Goal: Task Accomplishment & Management: Complete application form

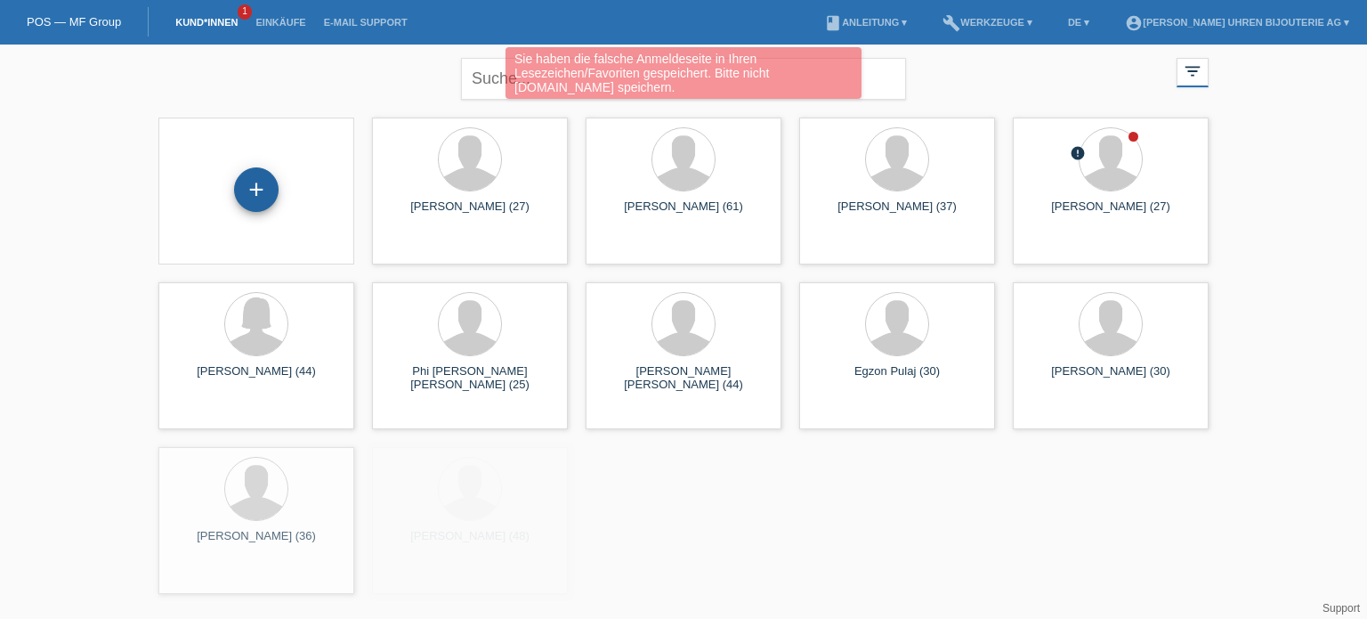
click at [256, 189] on div "+" at bounding box center [256, 189] width 45 height 45
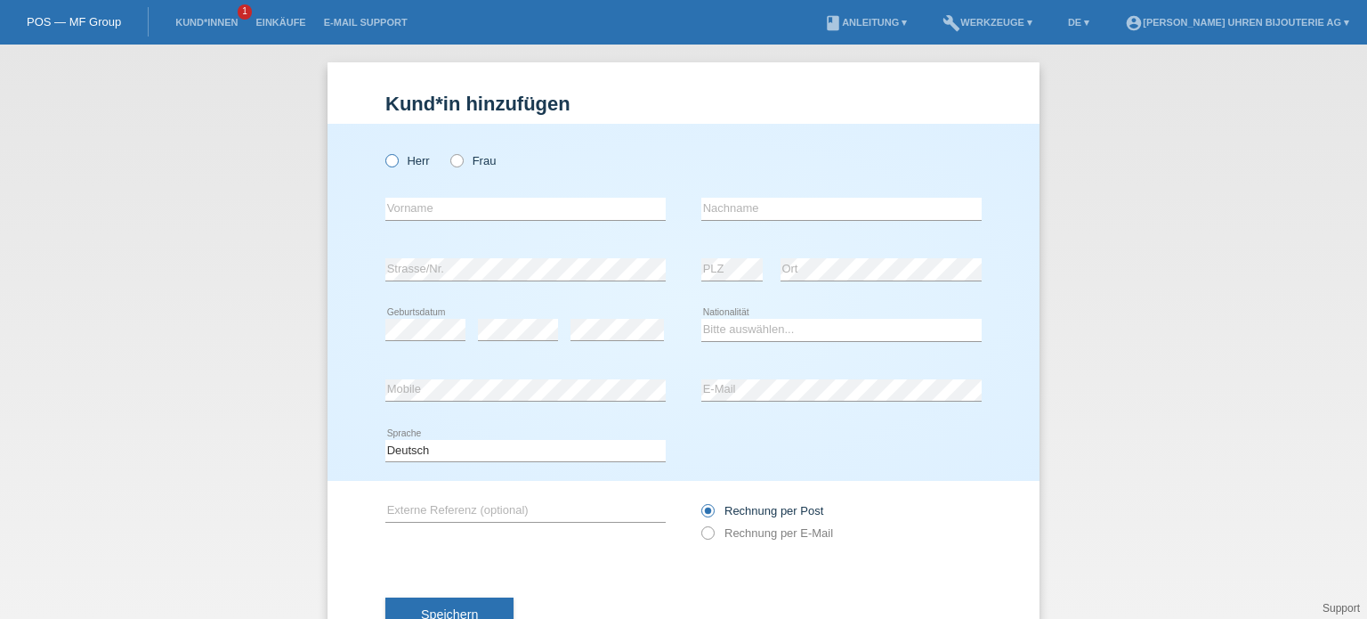
click at [383, 151] on icon at bounding box center [383, 151] width 0 height 0
click at [388, 159] on input "Herr" at bounding box center [391, 160] width 12 height 12
radio input "true"
click at [474, 216] on input "text" at bounding box center [525, 209] width 280 height 22
paste input "Atila"
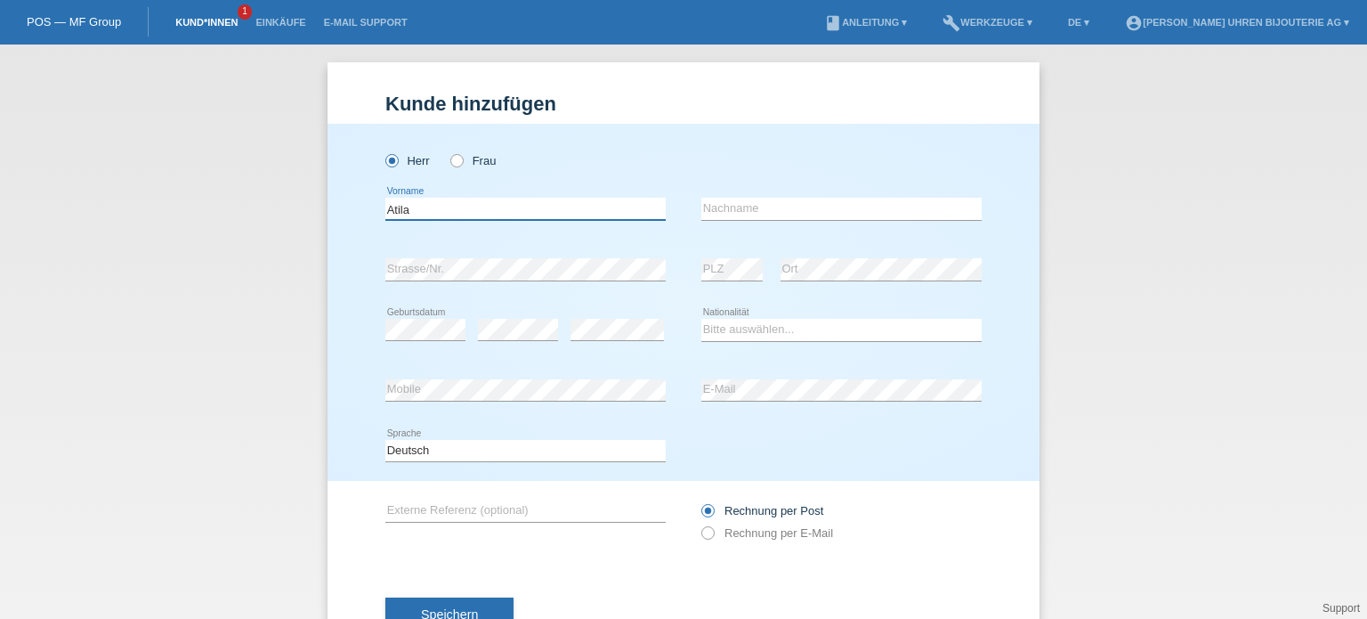
type input "Atila"
click at [749, 214] on input "text" at bounding box center [841, 209] width 280 height 22
paste input "[PERSON_NAME]"
type input "[PERSON_NAME]"
click at [584, 317] on div "error" at bounding box center [617, 330] width 93 height 61
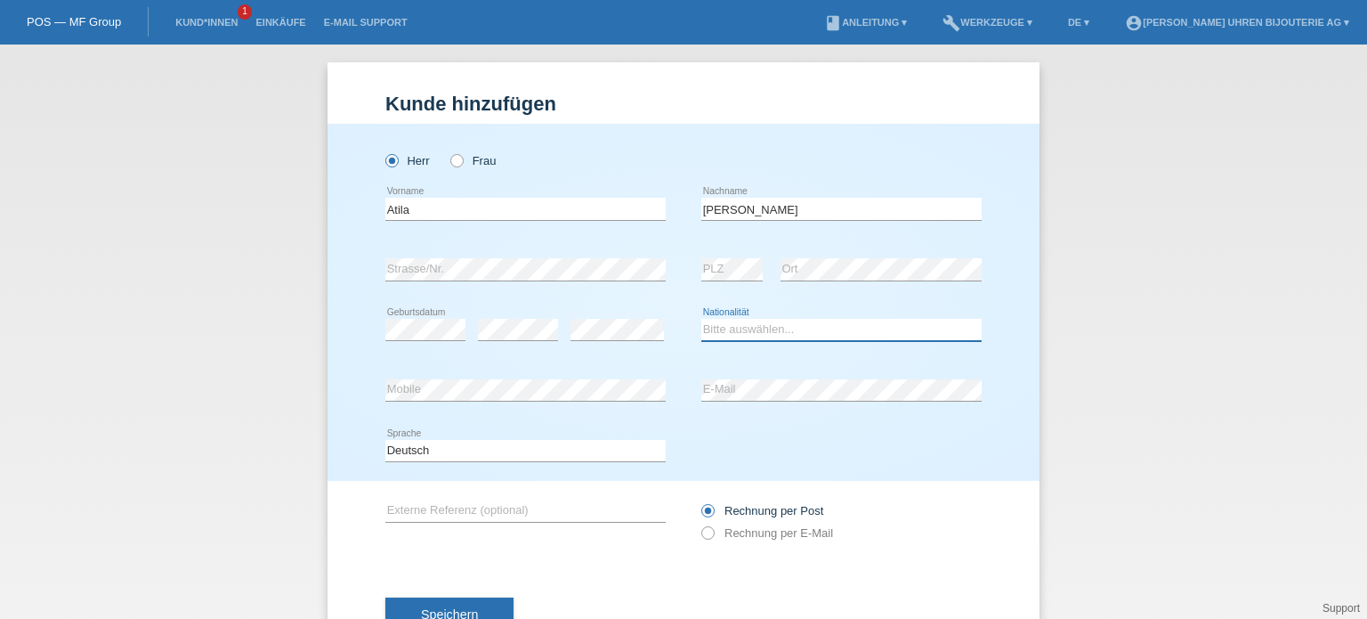
click at [742, 336] on select "Bitte auswählen... Schweiz Deutschland Liechtenstein Österreich ------------ Af…" at bounding box center [841, 329] width 280 height 21
select select "SK"
click at [701, 319] on select "Bitte auswählen... Schweiz Deutschland Liechtenstein Österreich ------------ Af…" at bounding box center [841, 329] width 280 height 21
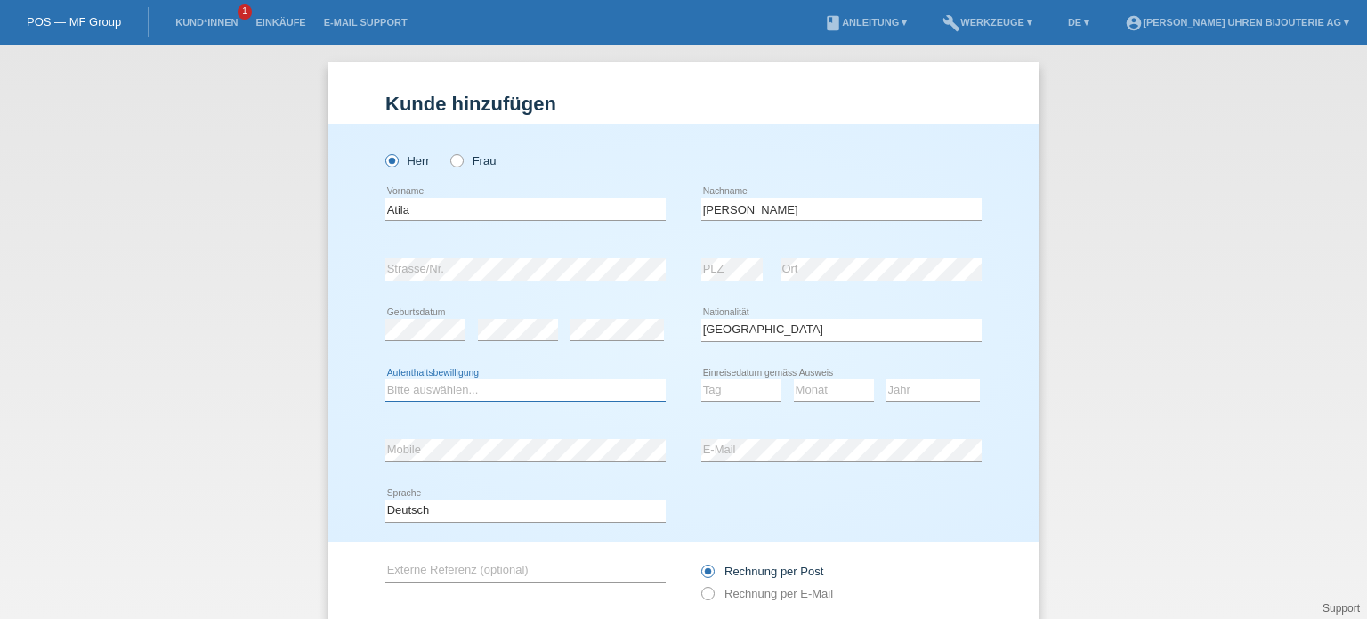
click at [446, 395] on select "Bitte auswählen... C B B - Flüchtlingsstatus Andere" at bounding box center [525, 389] width 280 height 21
select select "B"
click at [385, 379] on select "Bitte auswählen... C B B - Flüchtlingsstatus Andere" at bounding box center [525, 389] width 280 height 21
click at [723, 385] on select "Tag 01 02 03 04 05 06 07 08 09 10 11" at bounding box center [741, 389] width 80 height 21
select select "22"
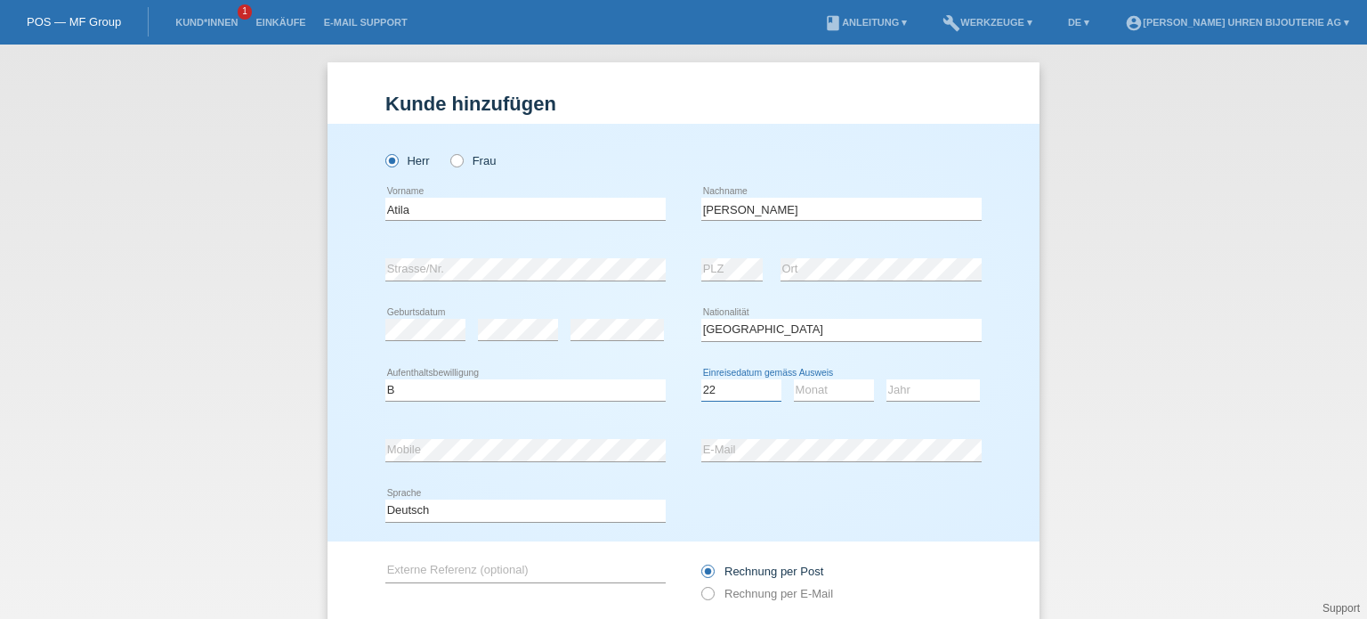
click at [701, 379] on select "Tag 01 02 03 04 05 06 07 08 09 10 11" at bounding box center [741, 389] width 80 height 21
click at [816, 391] on select "Monat 01 02 03 04 05 06 07 08 09 10 11" at bounding box center [834, 389] width 80 height 21
select select "08"
click at [794, 379] on select "Monat 01 02 03 04 05 06 07 08 09 10 11" at bounding box center [834, 389] width 80 height 21
click at [901, 391] on select "Jahr 2025 2024 2023 2022 2021 2020 2019 2018 2017 2016 2015 2014 2013 2012 2011…" at bounding box center [933, 389] width 93 height 21
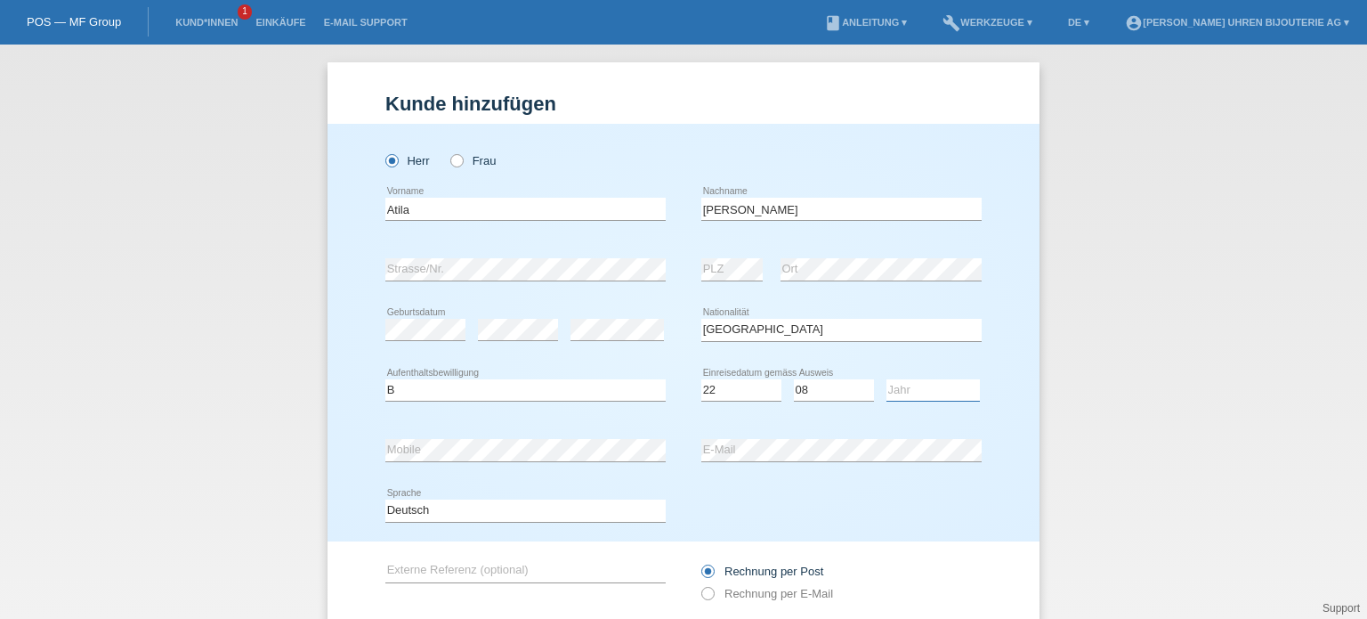
select select "2022"
click at [887, 379] on select "Jahr 2025 2024 2023 2022 2021 2020 2019 2018 2017 2016 2015 2014 2013 2012 2011…" at bounding box center [933, 389] width 93 height 21
click at [459, 566] on input "text" at bounding box center [525, 571] width 280 height 22
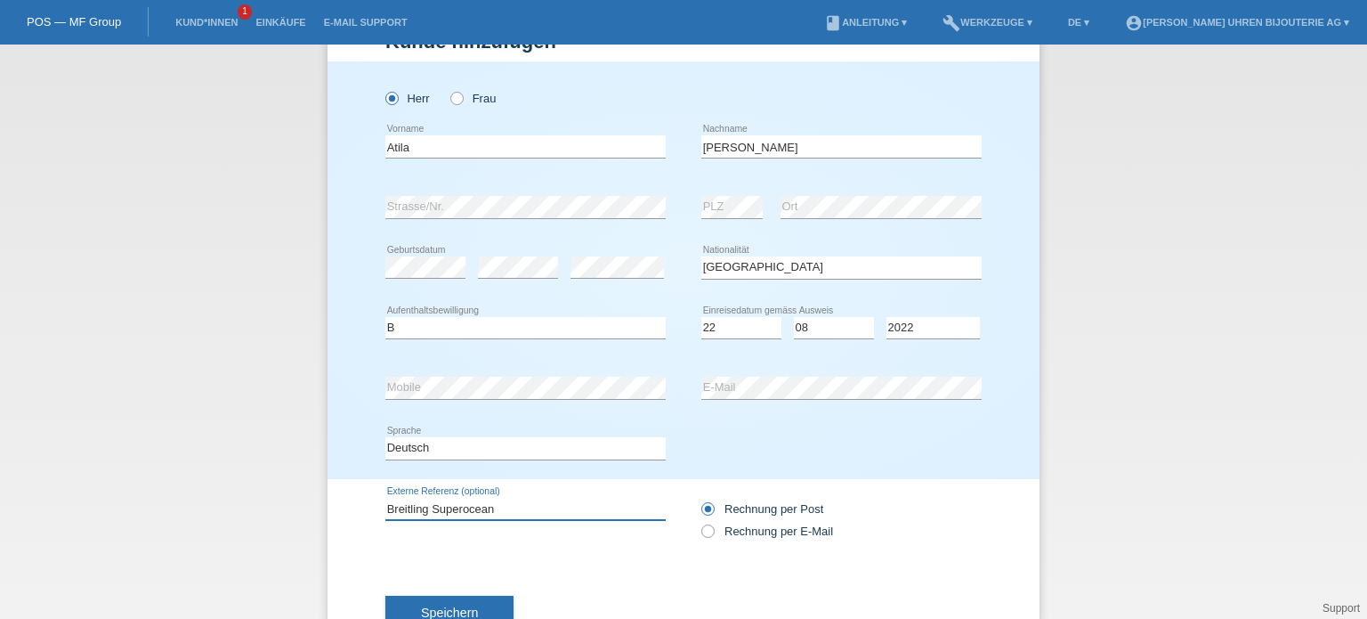
scroll to position [89, 0]
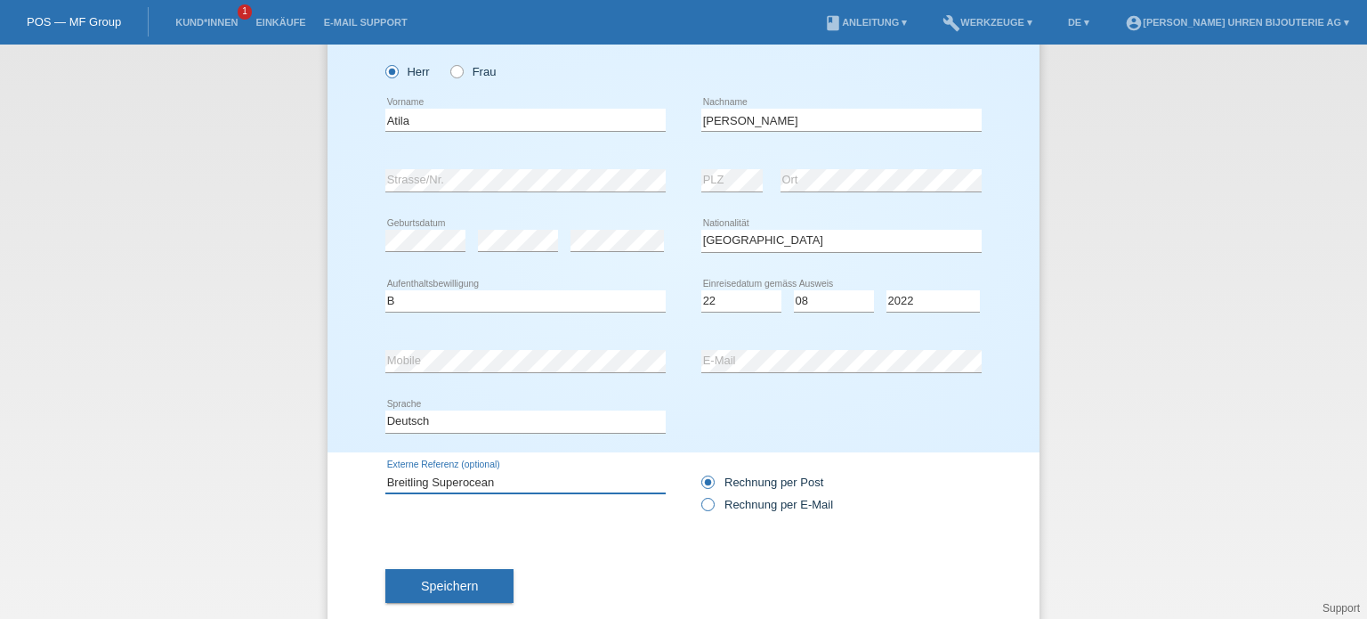
type input "Breitling Superocean"
click at [699, 495] on icon at bounding box center [699, 495] width 0 height 0
click at [702, 506] on input "Rechnung per E-Mail" at bounding box center [707, 509] width 12 height 22
radio input "true"
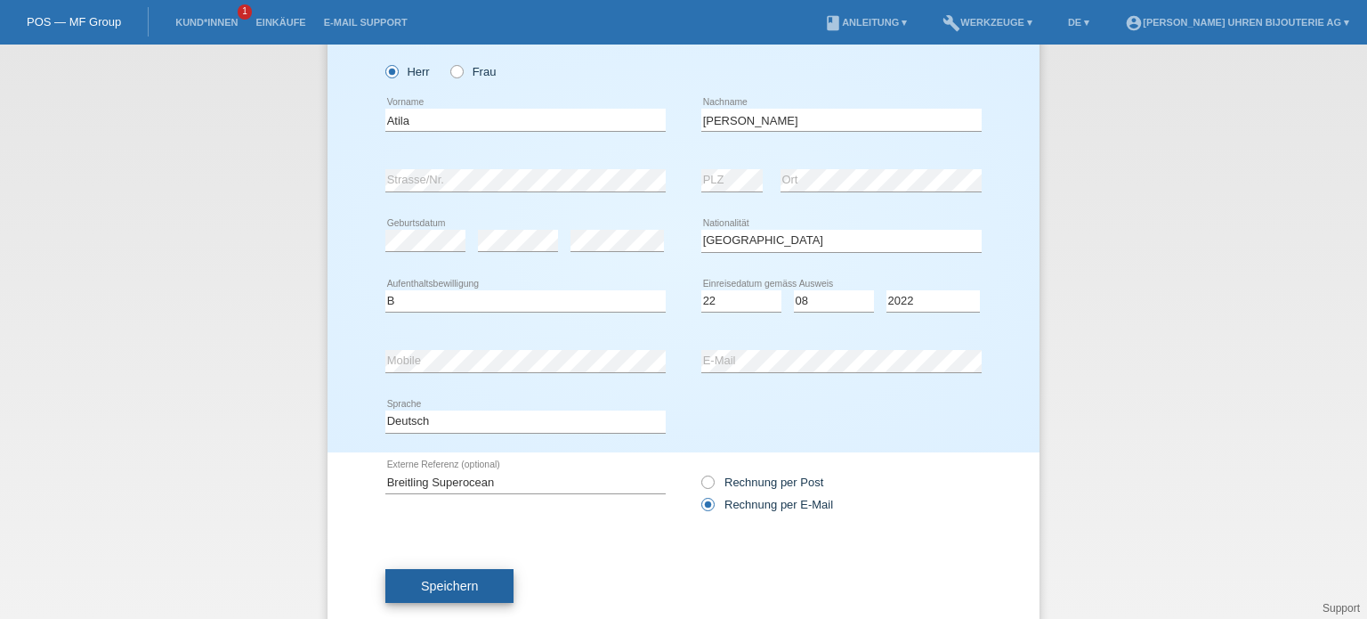
click at [495, 583] on button "Speichern" at bounding box center [449, 586] width 128 height 34
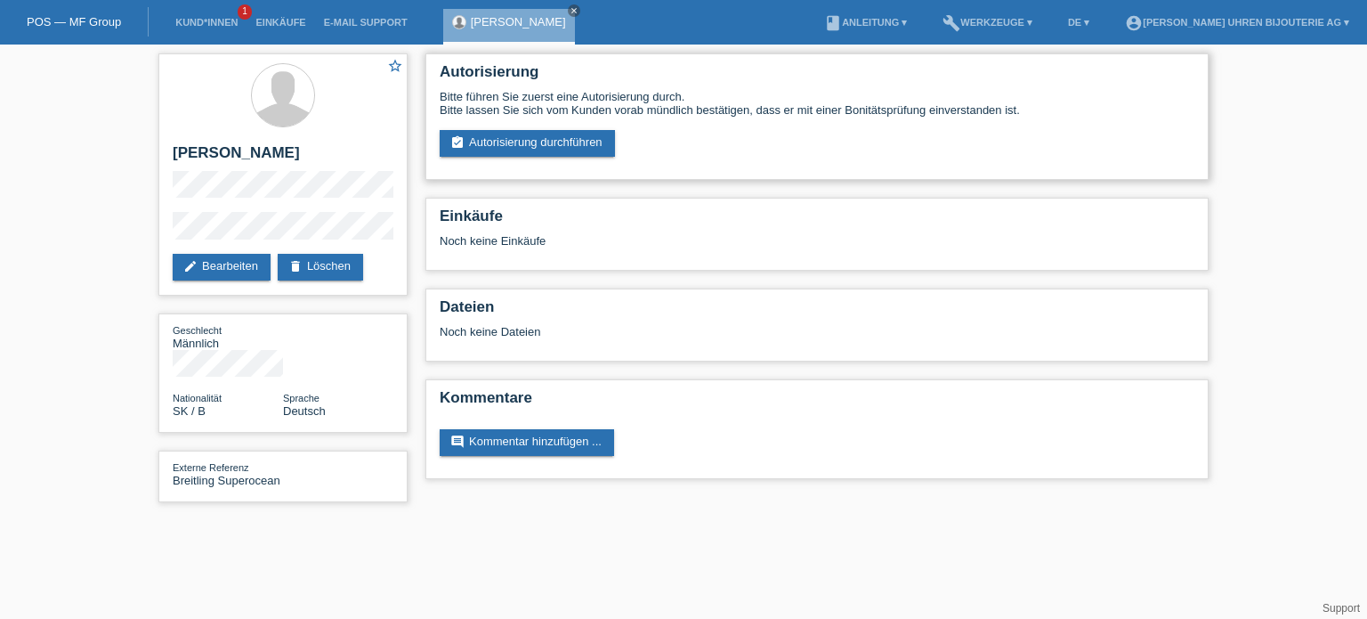
click at [495, 159] on div "Autorisierung Bitte führen Sie zuerst eine Autorisierung durch. Bitte lassen Si…" at bounding box center [816, 116] width 783 height 126
click at [499, 150] on link "assignment_turned_in Autorisierung durchführen" at bounding box center [527, 143] width 175 height 27
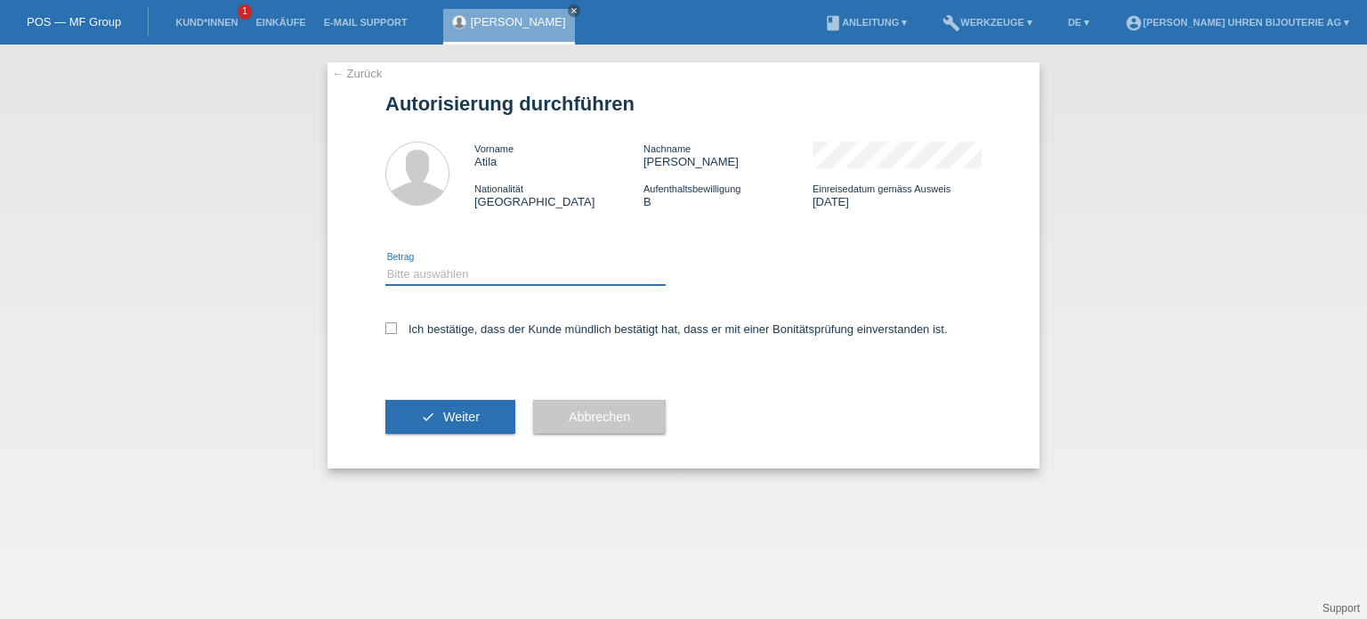
click at [440, 273] on select "Bitte auswählen CHF 1.00 - CHF 499.00 CHF 500.00 - CHF 1'999.00 CHF 2'000.00 - …" at bounding box center [525, 273] width 280 height 21
select select "3"
click at [385, 263] on select "Bitte auswählen CHF 1.00 - CHF 499.00 CHF 500.00 - CHF 1'999.00 CHF 2'000.00 - …" at bounding box center [525, 273] width 280 height 21
click at [385, 323] on icon at bounding box center [391, 328] width 12 height 12
click at [385, 323] on input "Ich bestätige, dass der Kunde mündlich bestätigt hat, dass er mit einer Bonität…" at bounding box center [391, 328] width 12 height 12
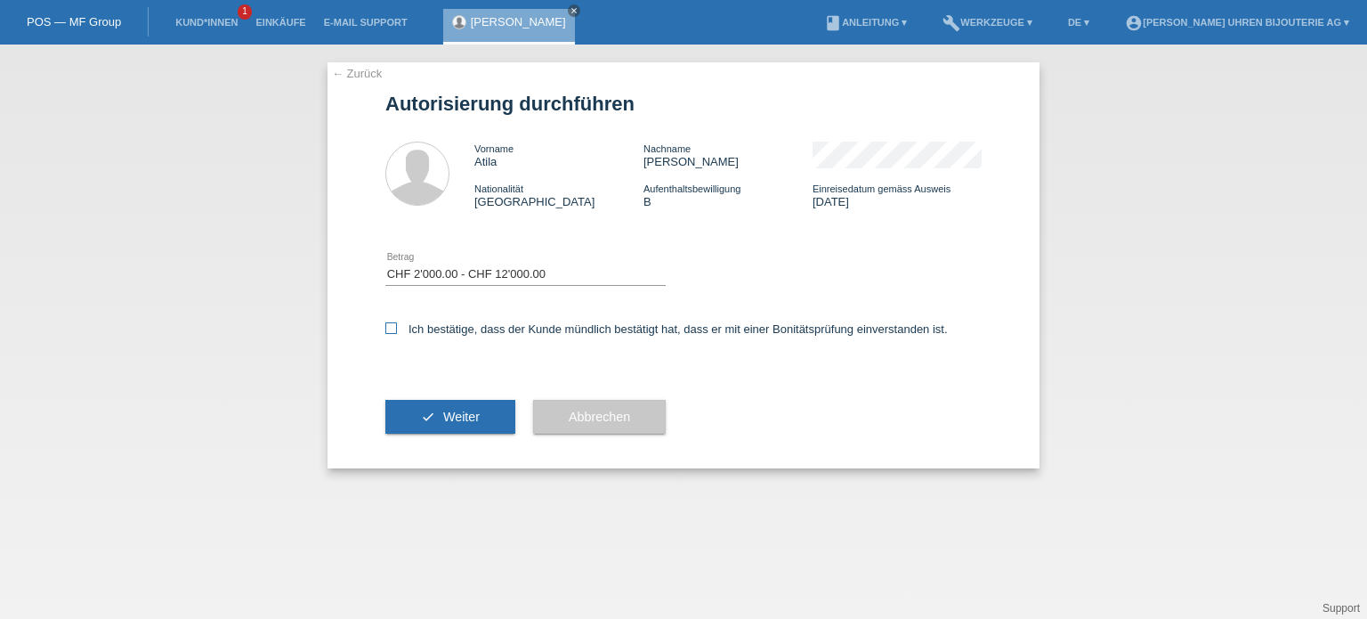
checkbox input "true"
click at [430, 414] on button "check Weiter" at bounding box center [450, 417] width 130 height 34
